Goal: Information Seeking & Learning: Learn about a topic

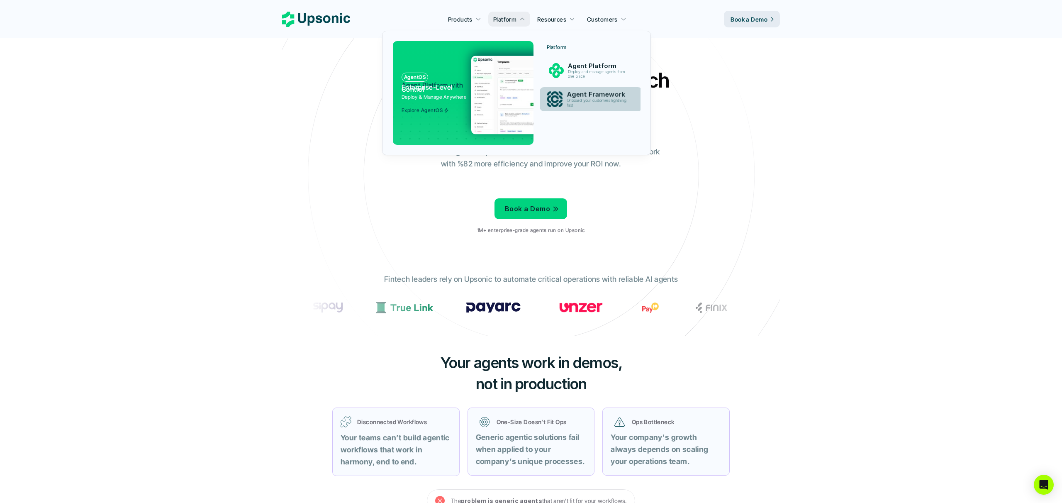
click at [599, 97] on p "Agent Framework" at bounding box center [599, 95] width 64 height 8
click at [583, 69] on p "Agent Platform" at bounding box center [598, 65] width 62 height 7
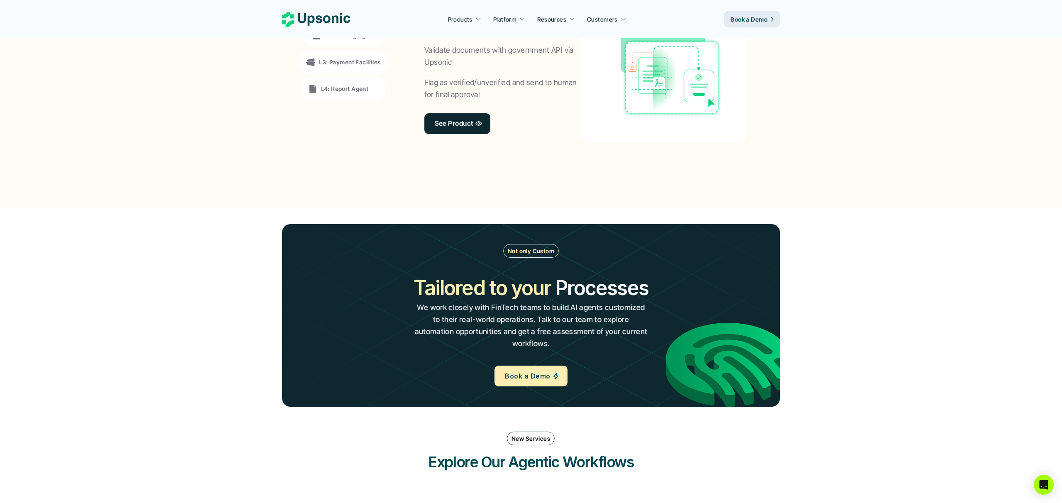
scroll to position [596, 0]
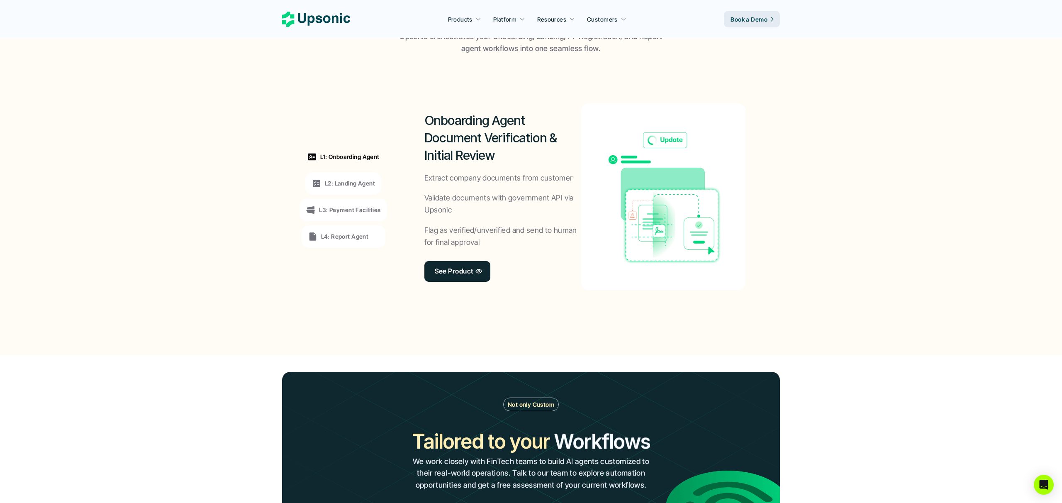
click at [661, 200] on img at bounding box center [663, 196] width 141 height 139
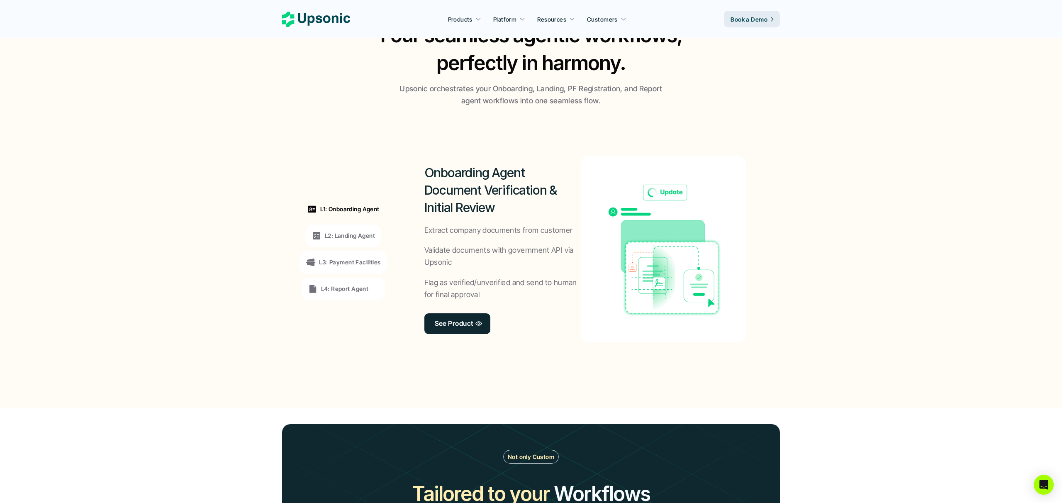
scroll to position [467, 0]
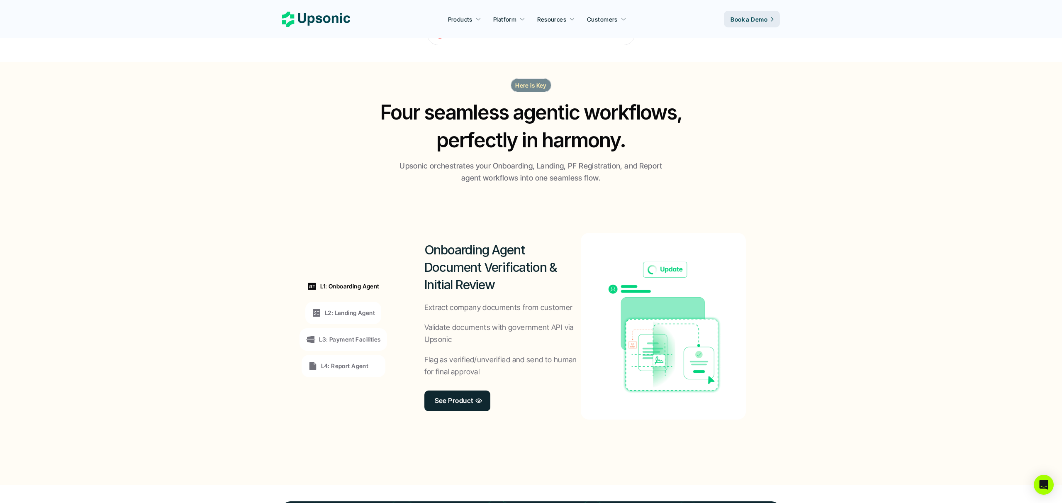
click at [317, 307] on div "L2: Landing Agent" at bounding box center [343, 313] width 76 height 22
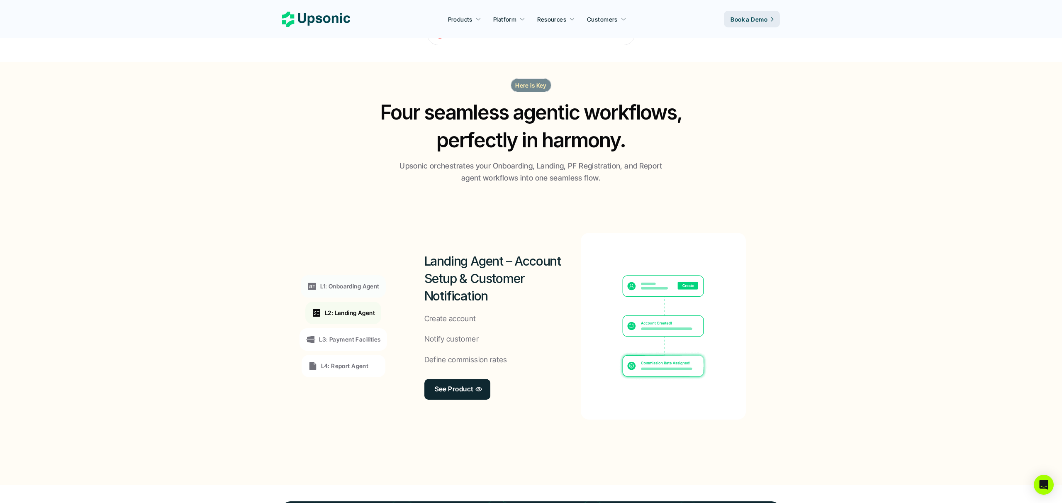
click at [336, 339] on p "L3: Payment Facilities" at bounding box center [349, 339] width 61 height 9
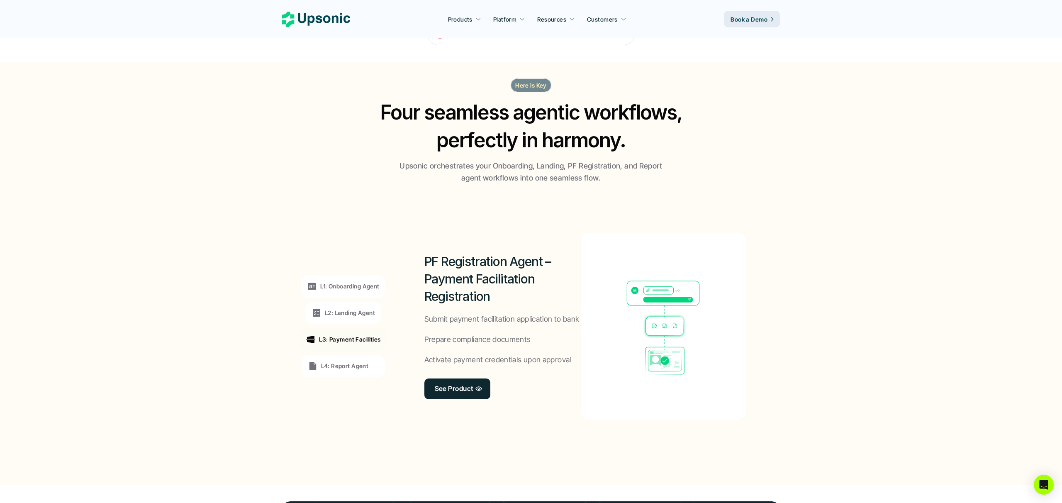
click at [338, 372] on div "L4: Report Agent" at bounding box center [344, 366] width 84 height 22
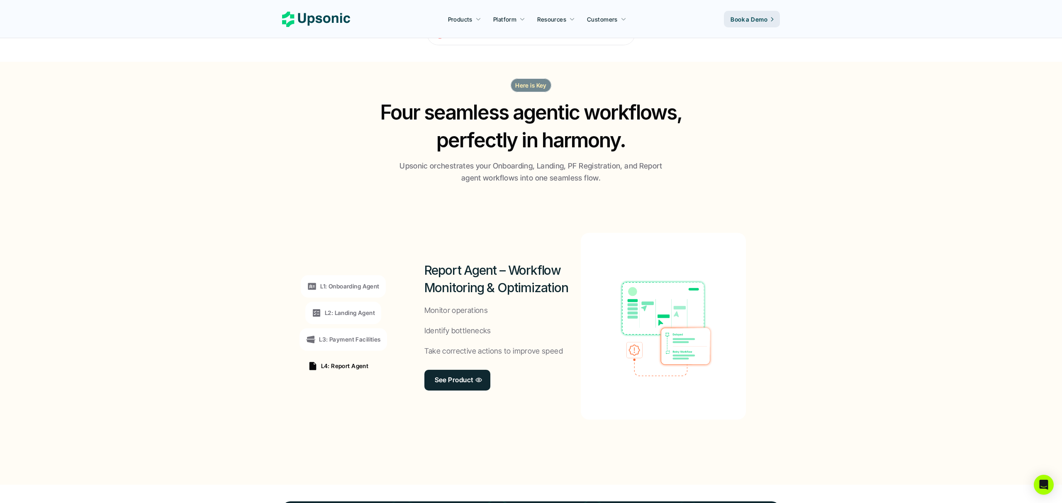
click at [353, 339] on p "L3: Payment Facilities" at bounding box center [349, 339] width 61 height 9
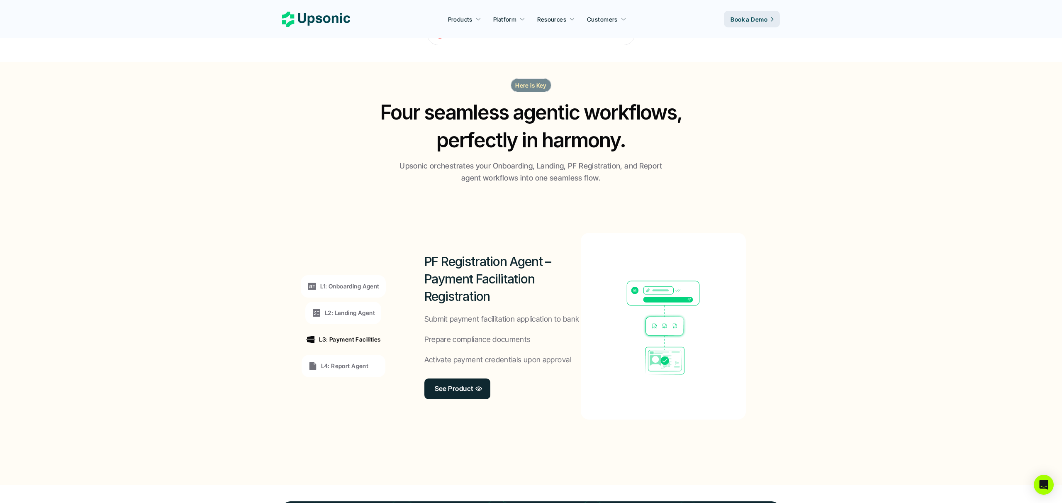
click at [355, 319] on div "L2: Landing Agent" at bounding box center [343, 313] width 76 height 22
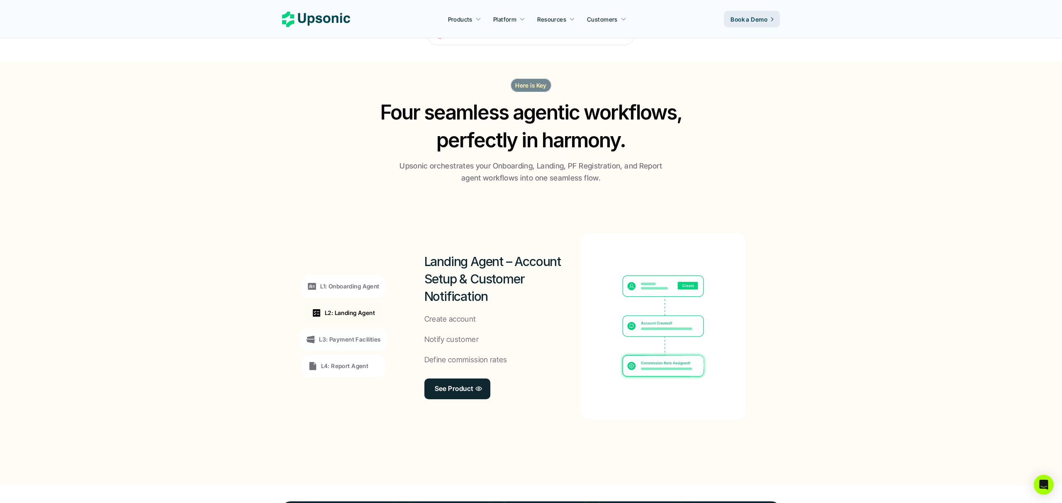
click at [357, 285] on p "L1: Onboarding Agent" at bounding box center [349, 286] width 59 height 9
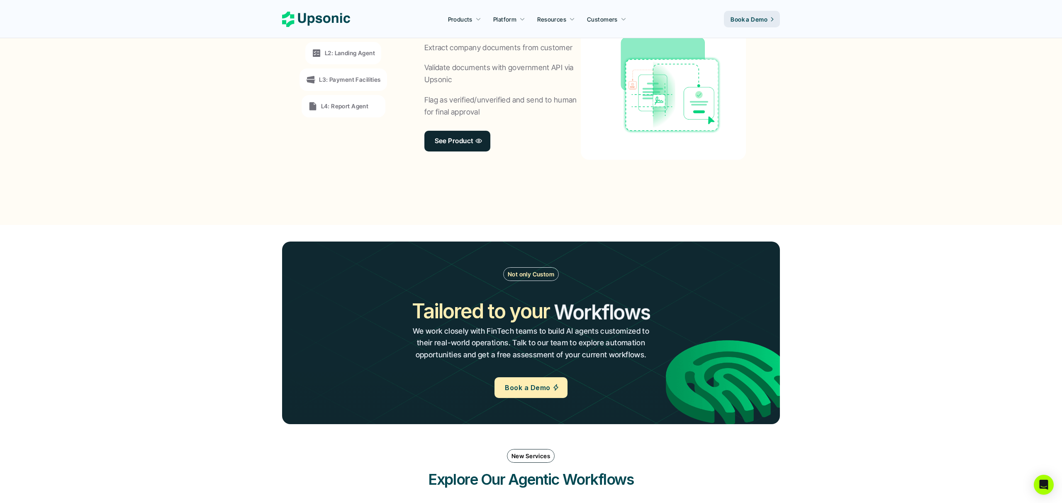
scroll to position [756, 0]
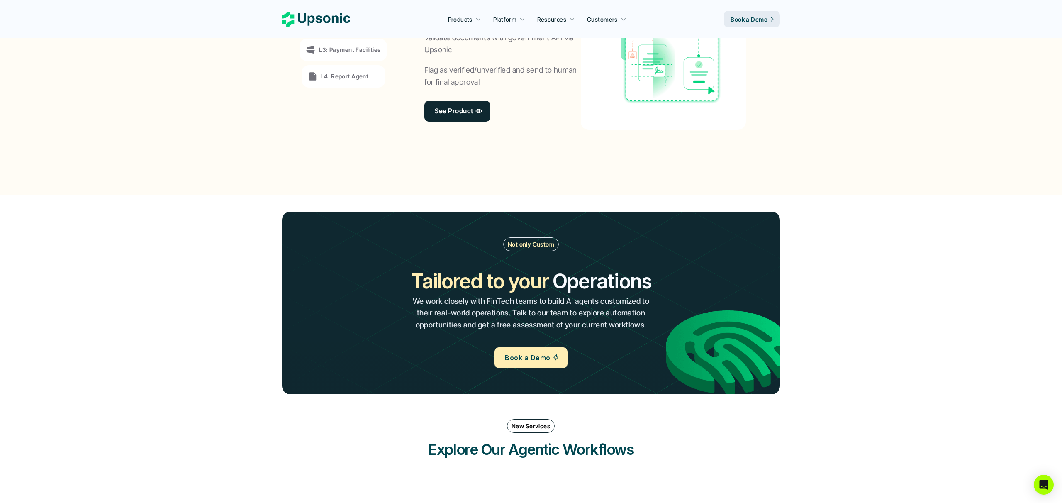
click at [725, 352] on img at bounding box center [728, 351] width 124 height 83
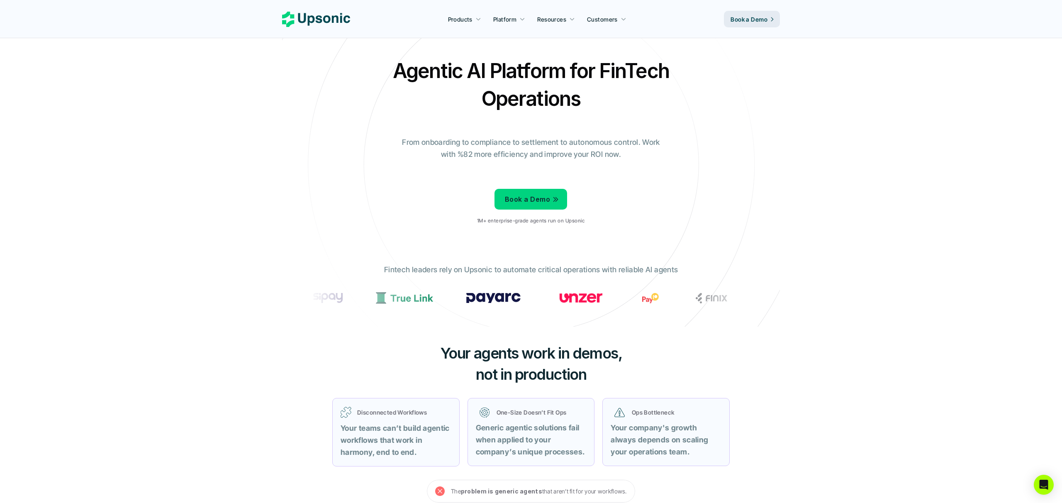
scroll to position [0, 0]
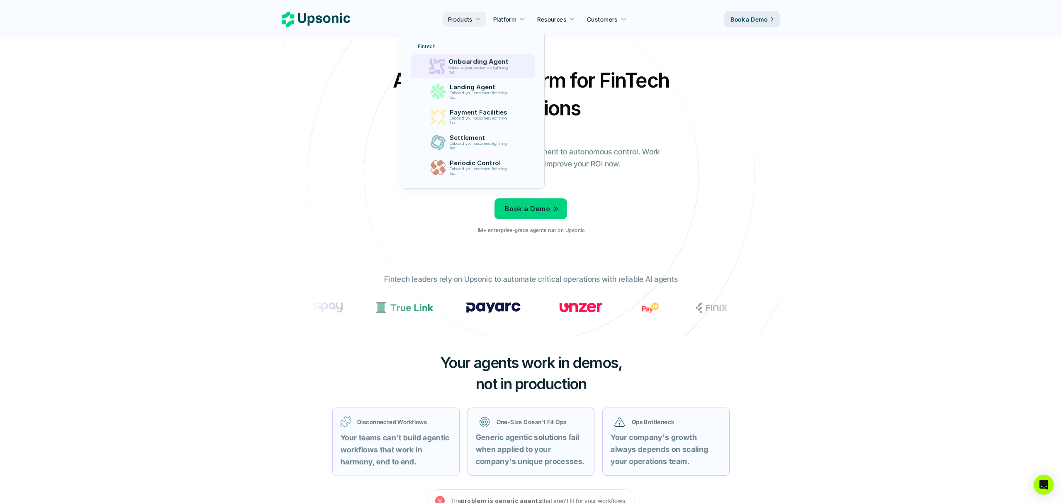
click at [475, 63] on p "Onboarding Agent" at bounding box center [479, 62] width 63 height 8
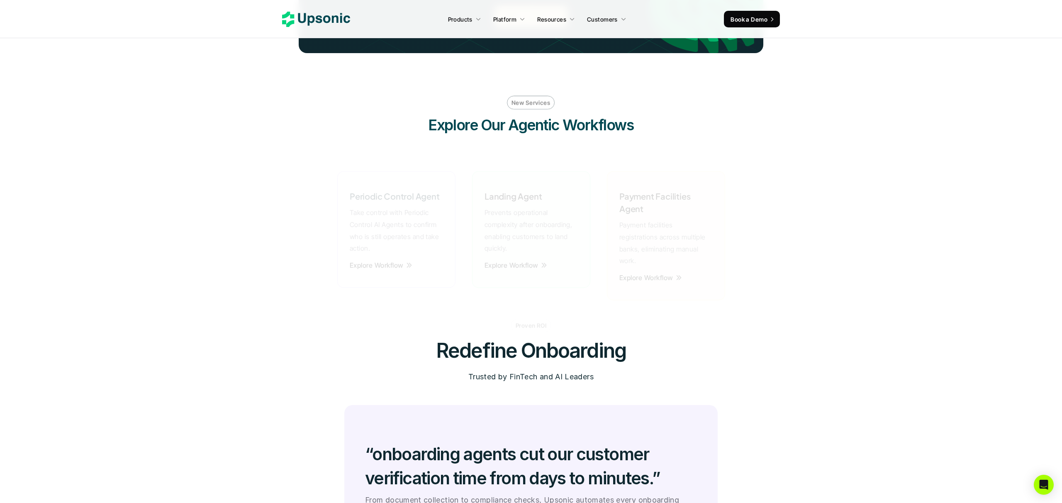
scroll to position [2163, 0]
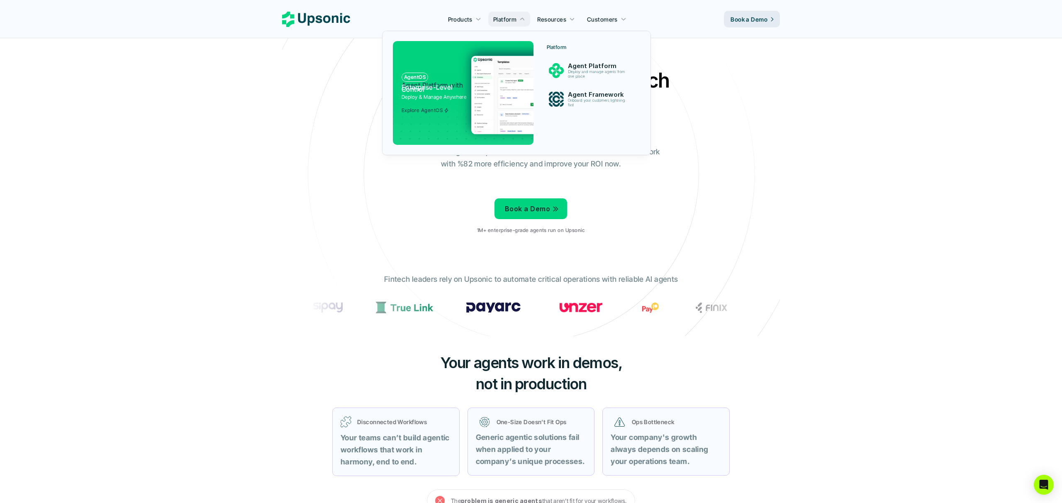
click at [472, 98] on img at bounding box center [551, 95] width 161 height 78
click at [405, 79] on p "AgentOS" at bounding box center [415, 77] width 22 height 6
click at [426, 114] on div at bounding box center [461, 121] width 167 height 49
click at [357, 128] on div "Agentic AI Platform for FinTech Operations From onboarding to compliance to set…" at bounding box center [530, 153] width 485 height 174
